Goal: Task Accomplishment & Management: Use online tool/utility

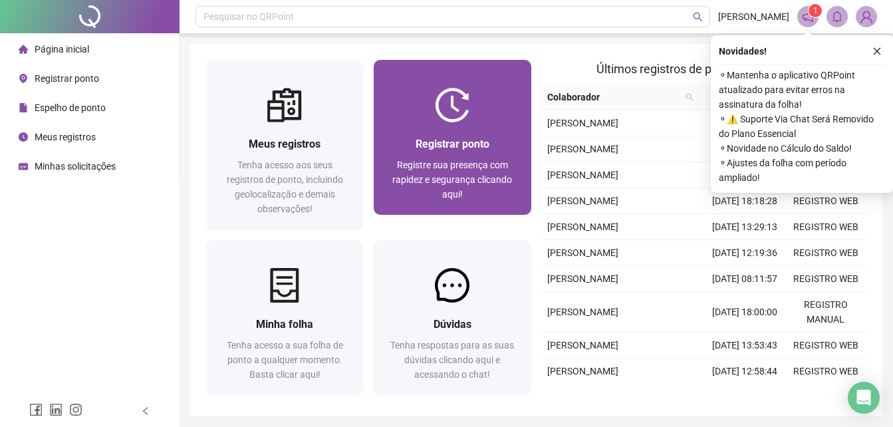
click at [463, 150] on span "Registrar ponto" at bounding box center [453, 144] width 74 height 13
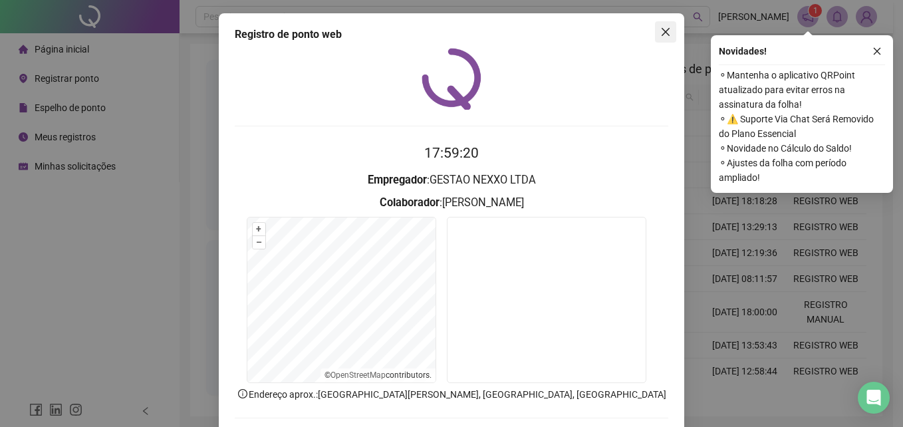
click at [667, 33] on span "Close" at bounding box center [665, 32] width 21 height 11
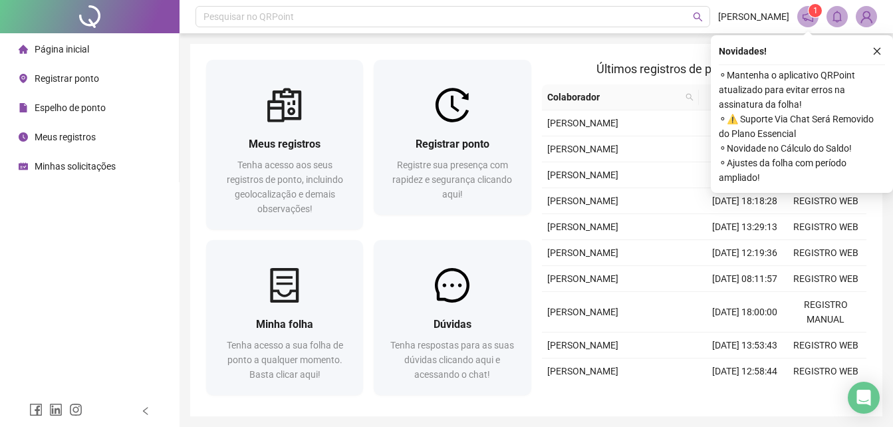
click at [78, 81] on span "Registrar ponto" at bounding box center [67, 78] width 64 height 11
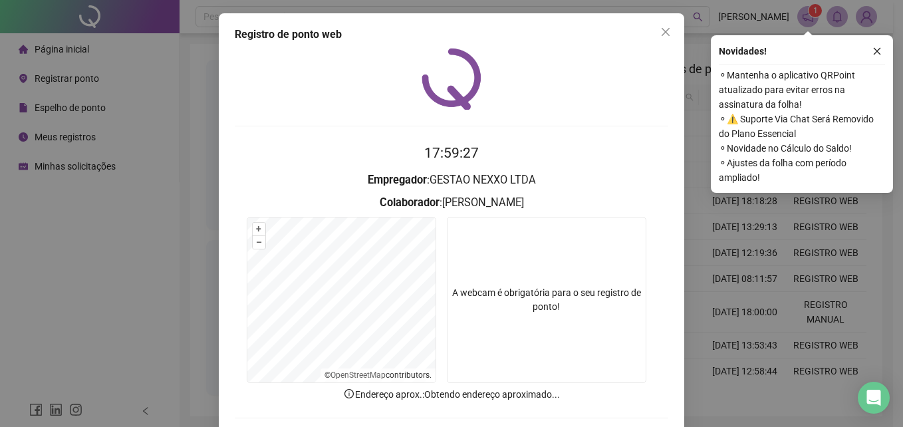
scroll to position [63, 0]
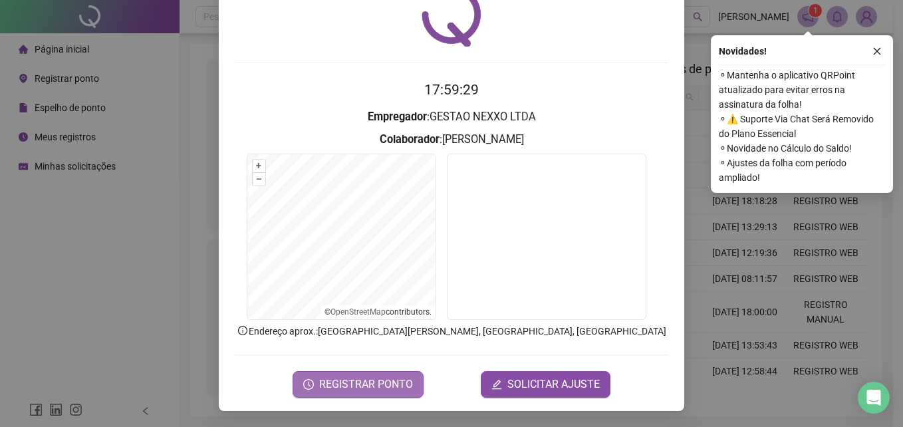
click at [380, 380] on span "REGISTRAR PONTO" at bounding box center [366, 384] width 94 height 16
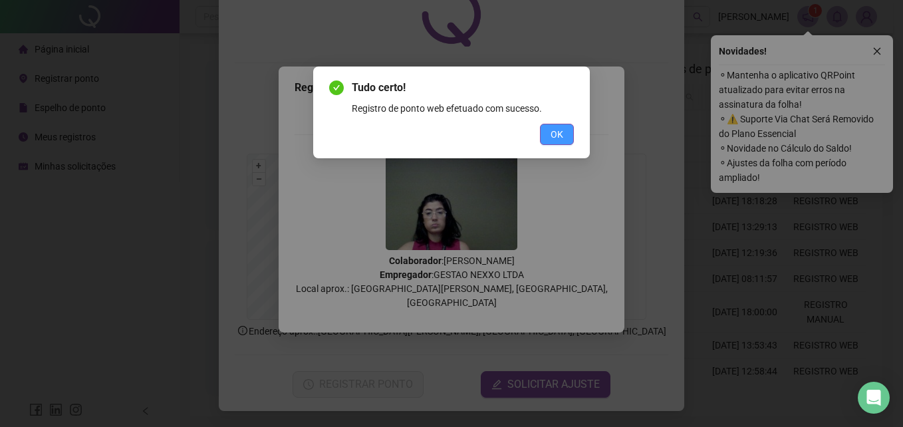
click at [553, 143] on button "OK" at bounding box center [557, 134] width 34 height 21
